Goal: Task Accomplishment & Management: Use online tool/utility

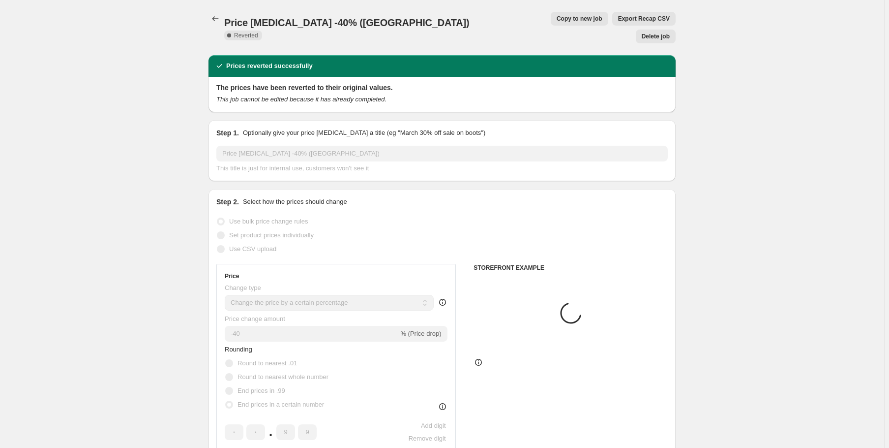
select select "percentage"
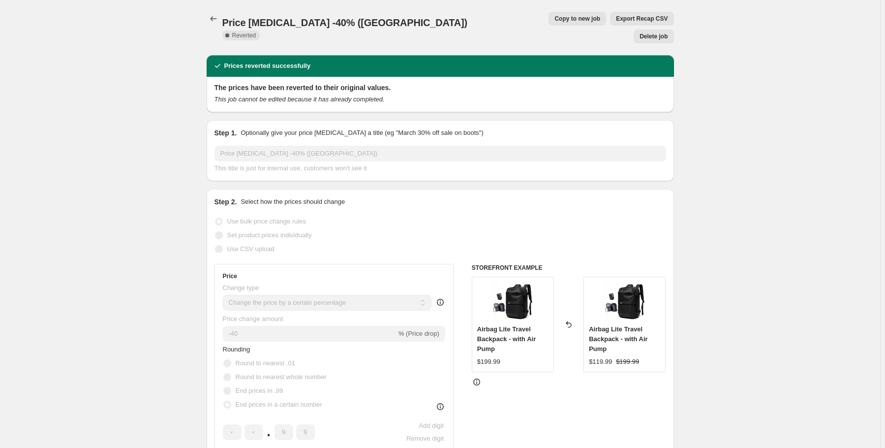
click at [554, 20] on span "Copy to new job" at bounding box center [577, 19] width 46 height 8
select select "percentage"
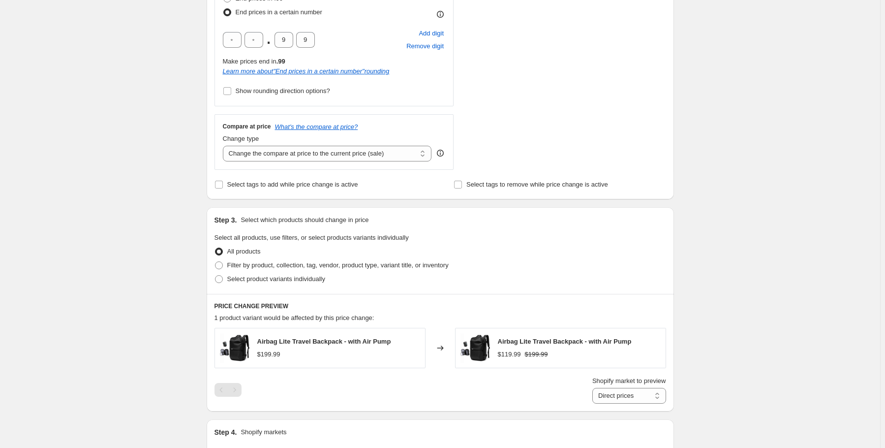
scroll to position [393, 0]
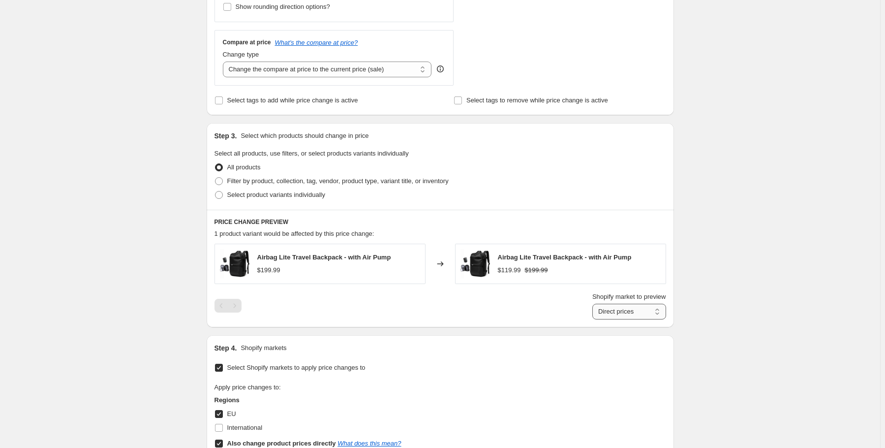
click at [653, 310] on select "Direct prices EU" at bounding box center [629, 311] width 74 height 16
click at [729, 284] on div "Create new price [MEDICAL_DATA]. This page is ready Create new price [MEDICAL_D…" at bounding box center [440, 117] width 880 height 1021
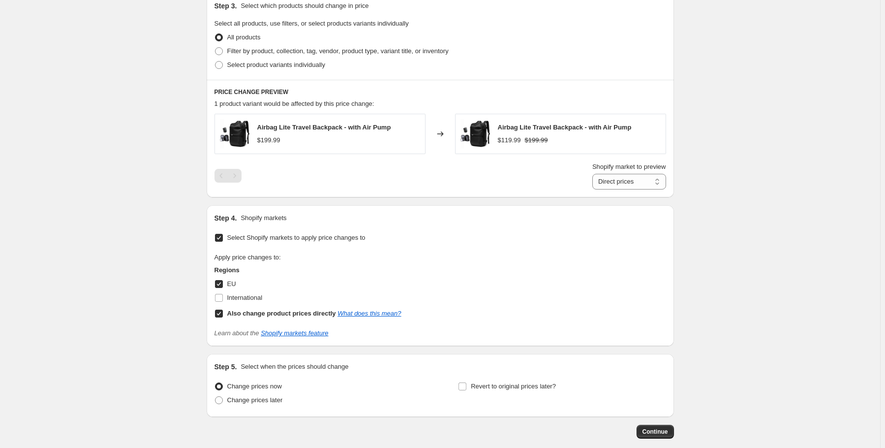
scroll to position [551, 0]
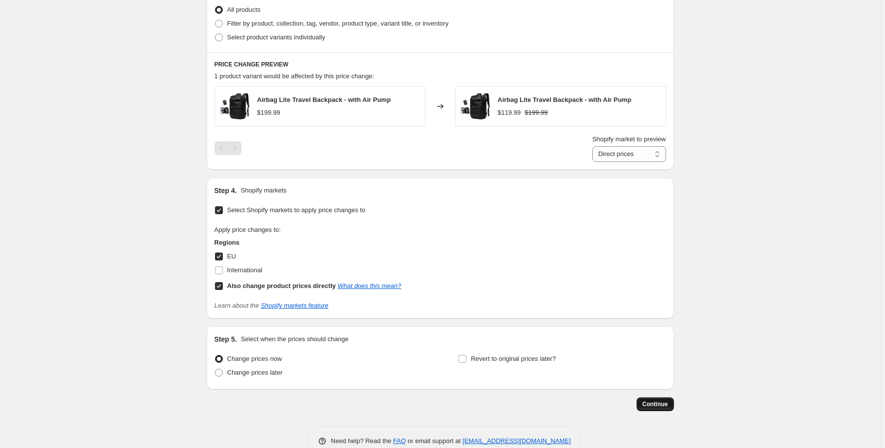
click at [667, 406] on span "Continue" at bounding box center [655, 404] width 26 height 8
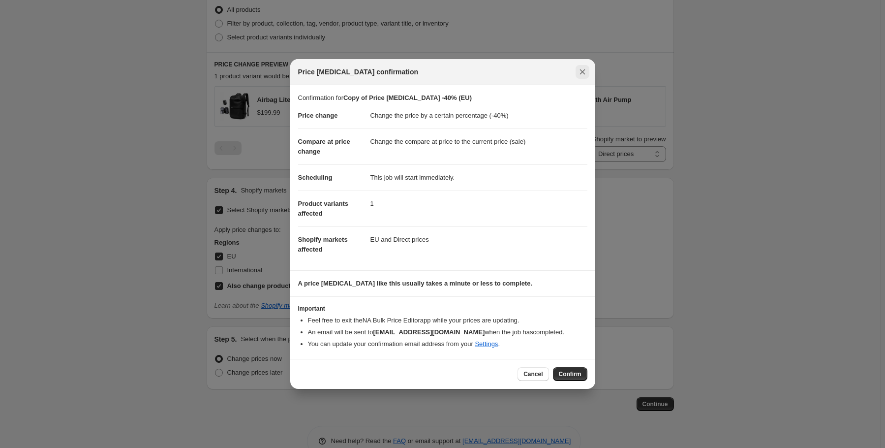
click at [587, 71] on button "Close" at bounding box center [582, 72] width 14 height 14
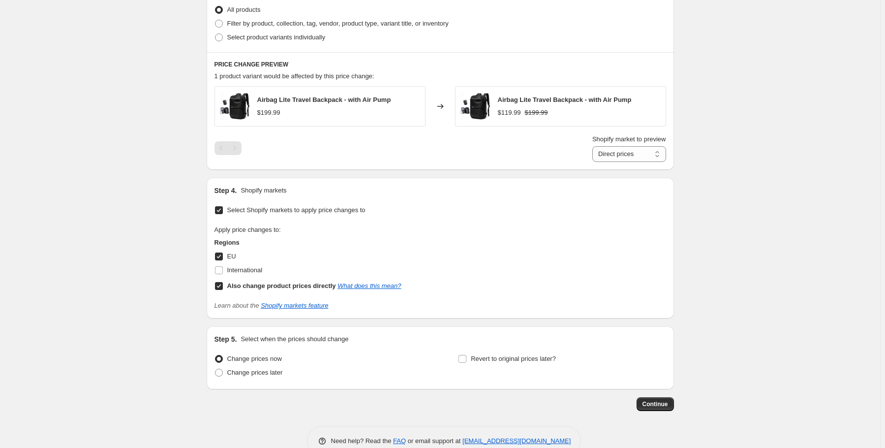
click at [220, 287] on input "Also change product prices directly What does this mean?" at bounding box center [219, 286] width 8 height 8
checkbox input "false"
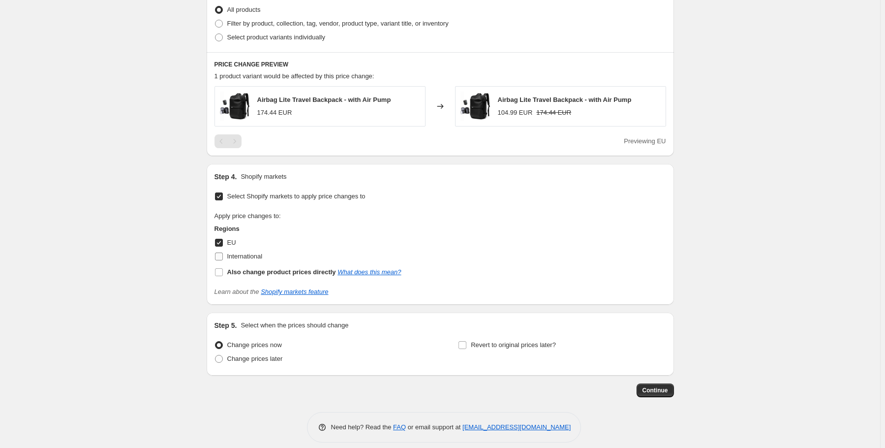
click at [219, 260] on span at bounding box center [218, 256] width 9 height 9
click at [219, 260] on input "International" at bounding box center [219, 256] width 8 height 8
checkbox input "true"
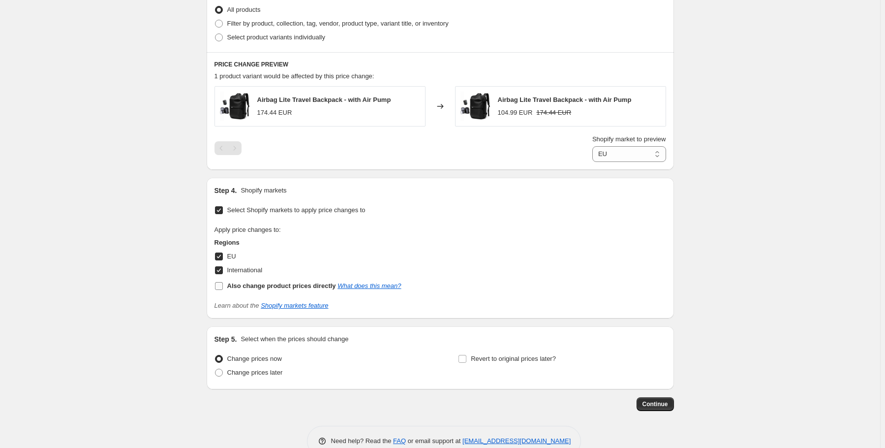
click at [222, 286] on input "Also change product prices directly What does this mean?" at bounding box center [219, 286] width 8 height 8
checkbox input "true"
select select "direct"
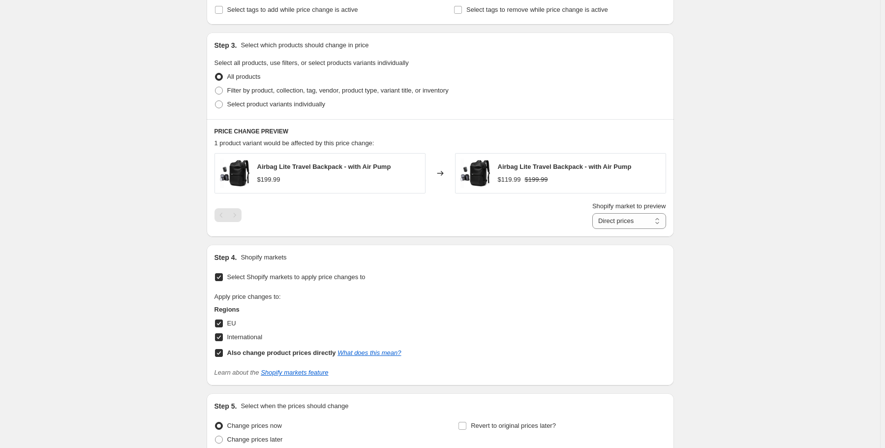
scroll to position [511, 0]
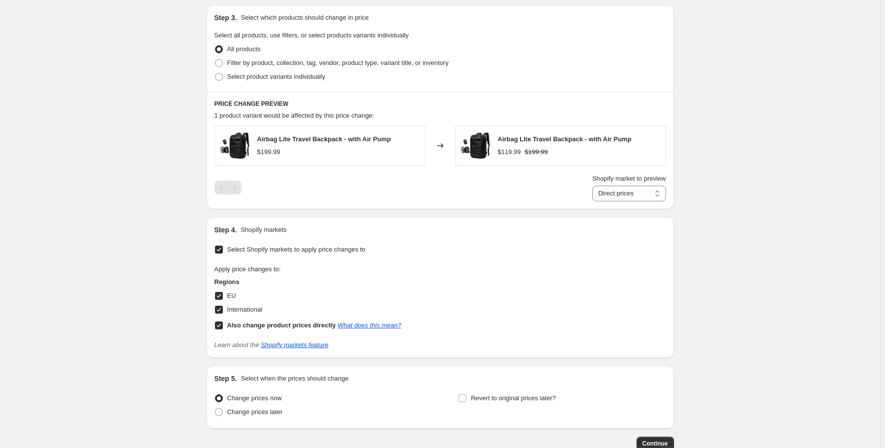
click at [220, 297] on input "EU" at bounding box center [219, 296] width 8 height 8
checkbox input "false"
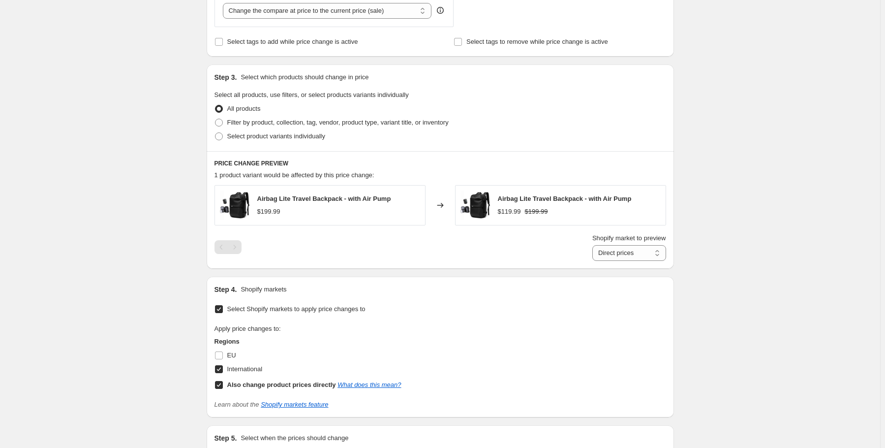
scroll to position [472, 0]
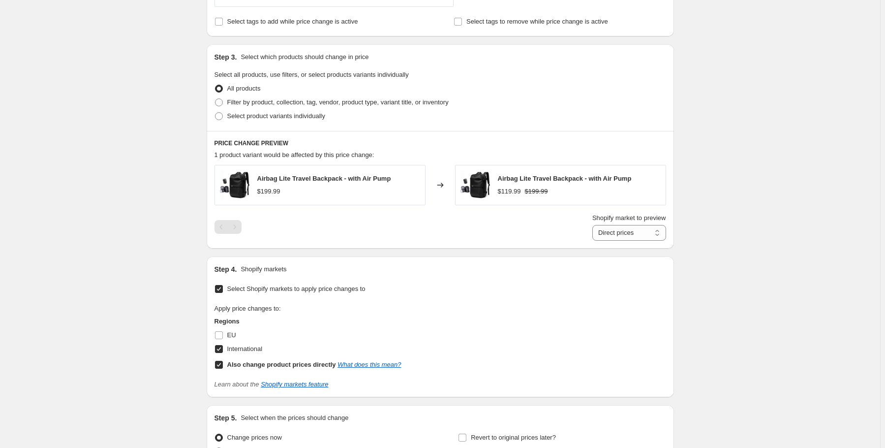
click at [220, 369] on label "Also change product prices directly What does this mean?" at bounding box center [307, 365] width 187 height 14
click at [220, 368] on input "Also change product prices directly What does this mean?" at bounding box center [219, 364] width 8 height 8
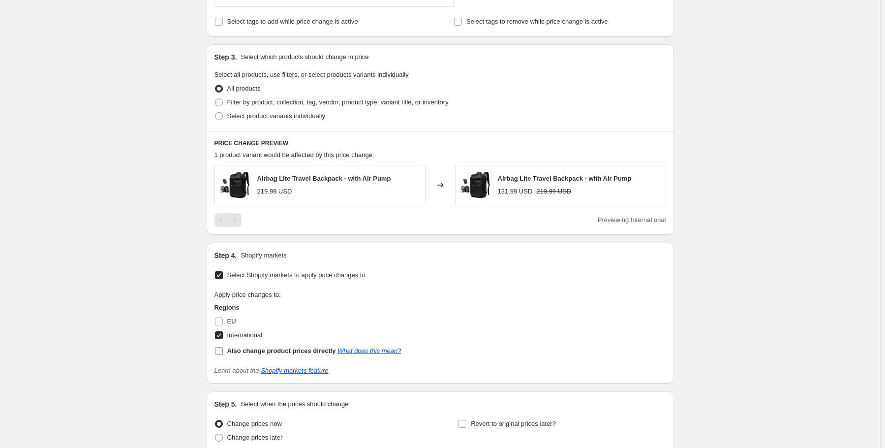
click at [223, 352] on span at bounding box center [218, 350] width 9 height 9
click at [222, 320] on label "EU" at bounding box center [225, 321] width 22 height 14
click at [220, 352] on input "Also change product prices directly What does this mean?" at bounding box center [219, 351] width 8 height 8
checkbox input "true"
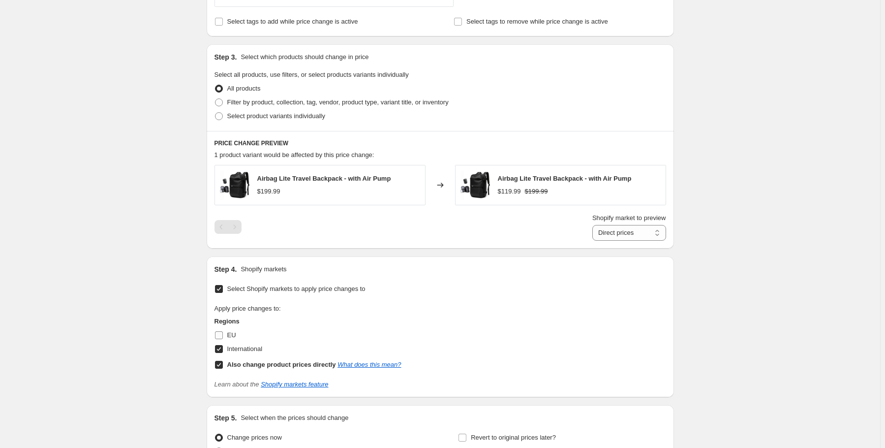
click at [220, 335] on input "EU" at bounding box center [219, 335] width 8 height 8
checkbox input "true"
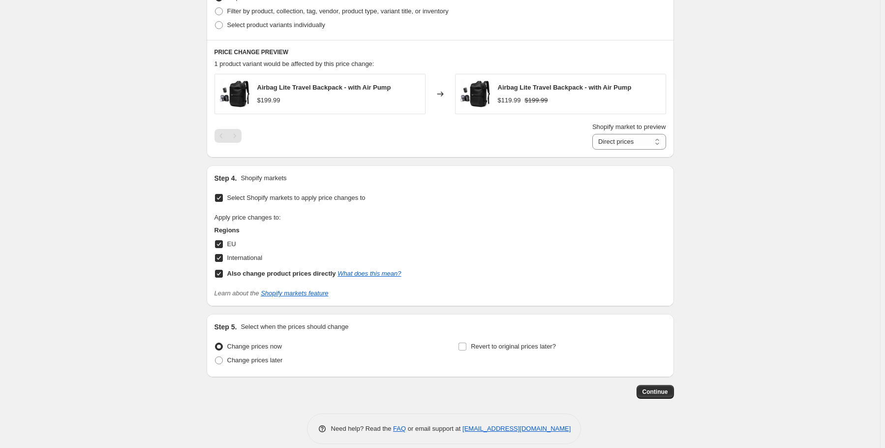
scroll to position [574, 0]
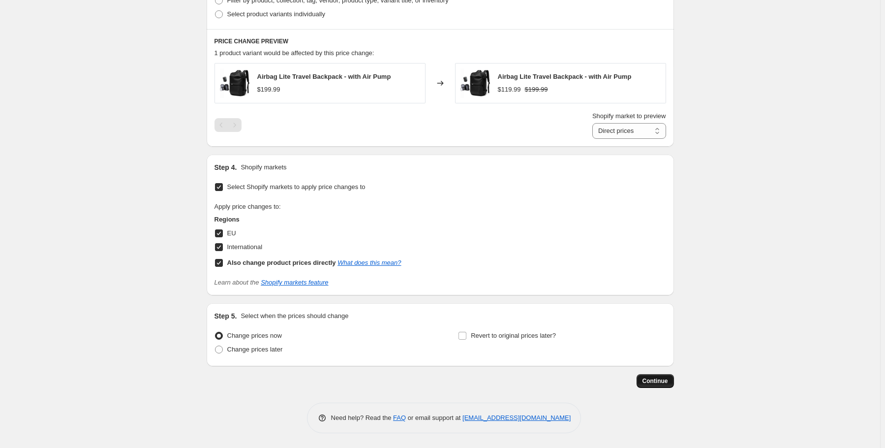
click at [667, 383] on span "Continue" at bounding box center [655, 381] width 26 height 8
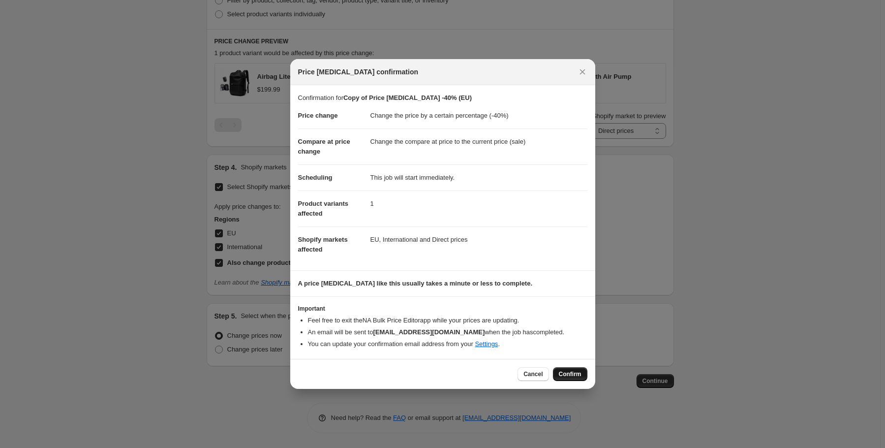
click at [573, 373] on span "Confirm" at bounding box center [570, 374] width 23 height 8
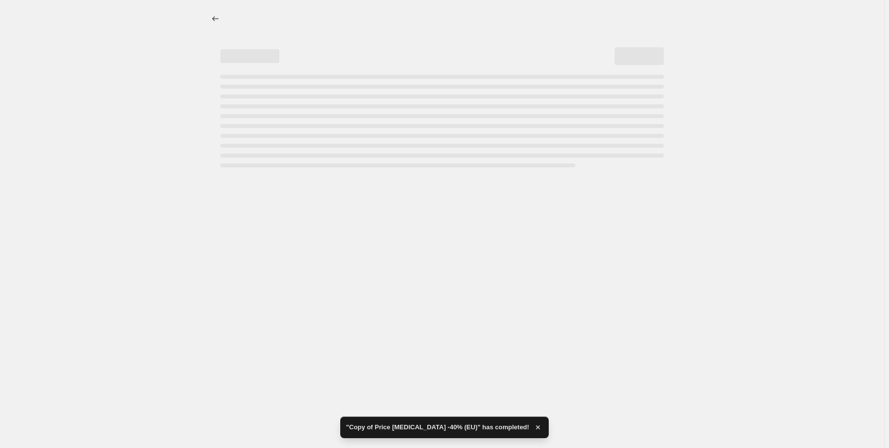
select select "percentage"
